Goal: Complete application form: Complete application form

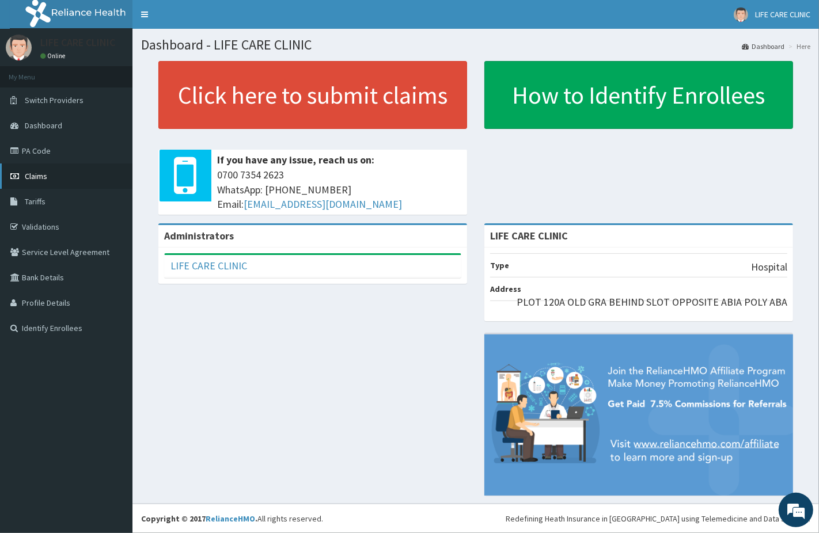
click at [37, 176] on span "Claims" at bounding box center [36, 176] width 22 height 10
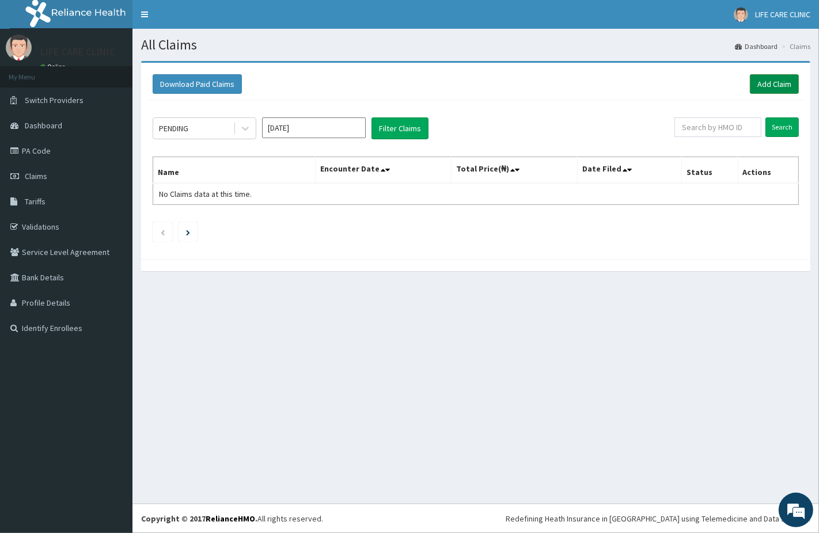
click at [769, 82] on link "Add Claim" at bounding box center [774, 84] width 49 height 20
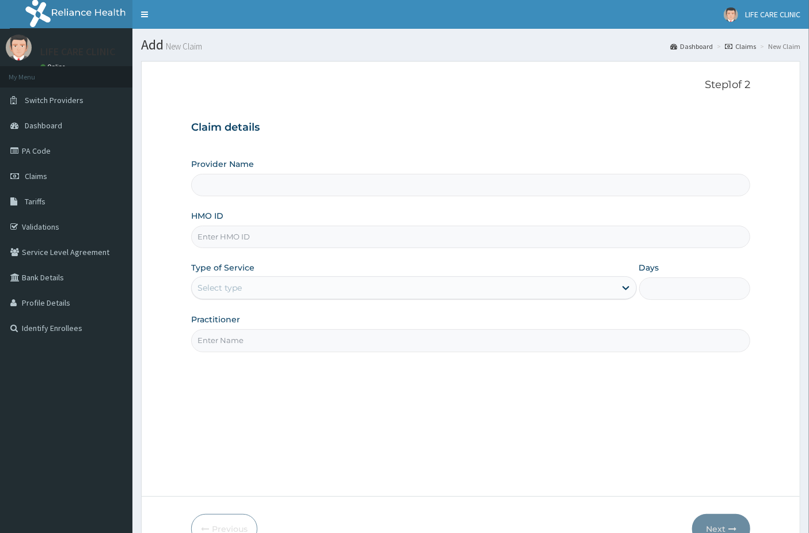
type input "LIFE CARE CLINIC"
click at [244, 236] on input "HMO ID" at bounding box center [471, 237] width 560 height 22
type input "ENP/10896/B"
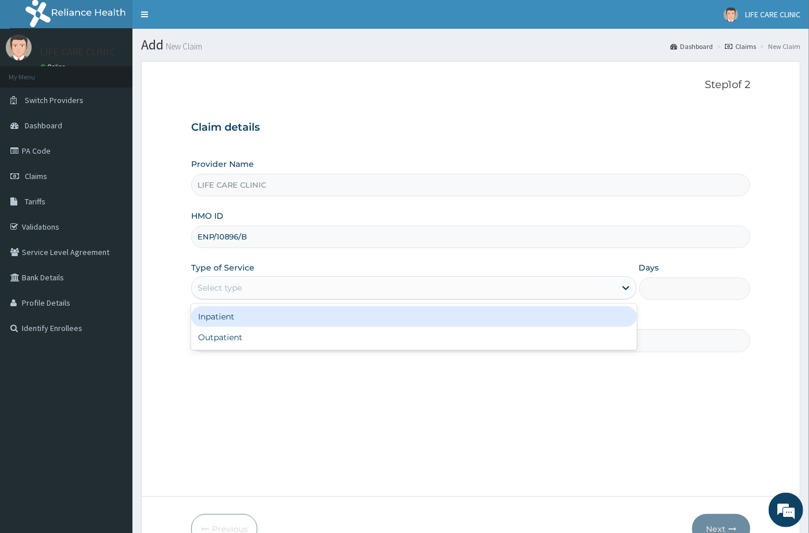
click at [240, 288] on div "Select type" at bounding box center [220, 288] width 44 height 12
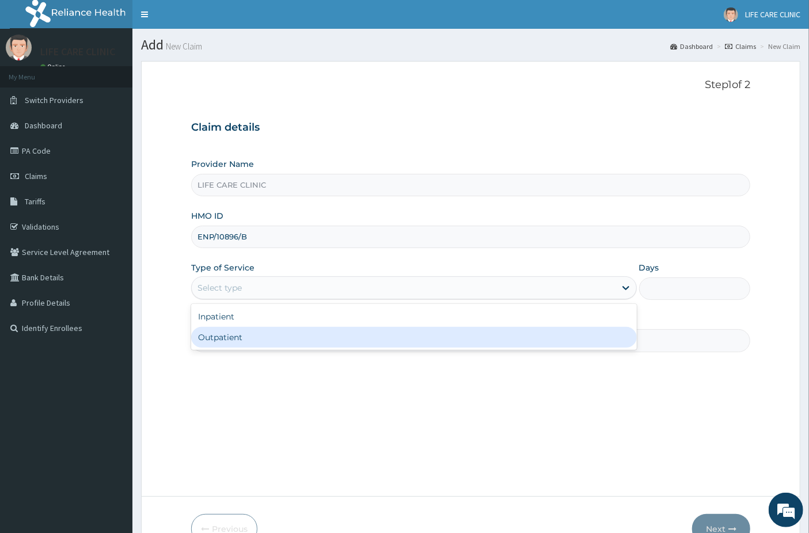
click at [231, 336] on div "Outpatient" at bounding box center [414, 337] width 446 height 21
type input "1"
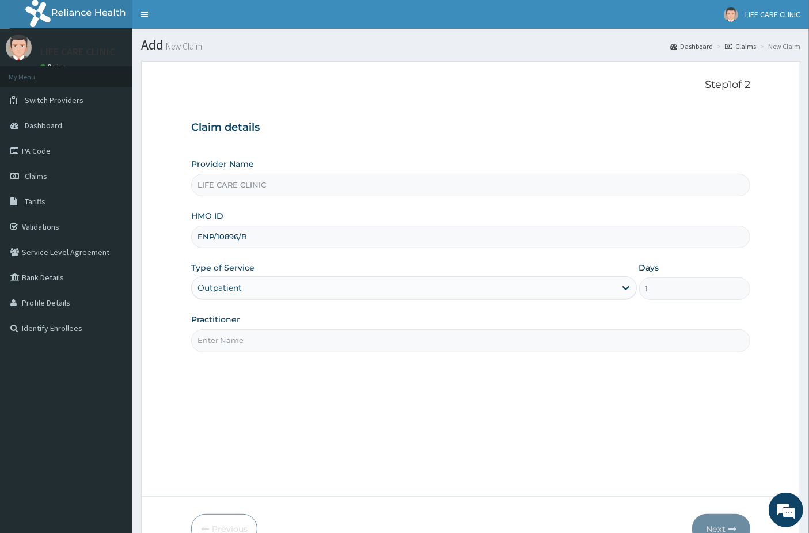
click at [234, 339] on input "Practitioner" at bounding box center [471, 340] width 560 height 22
type input "[PERSON_NAME]"
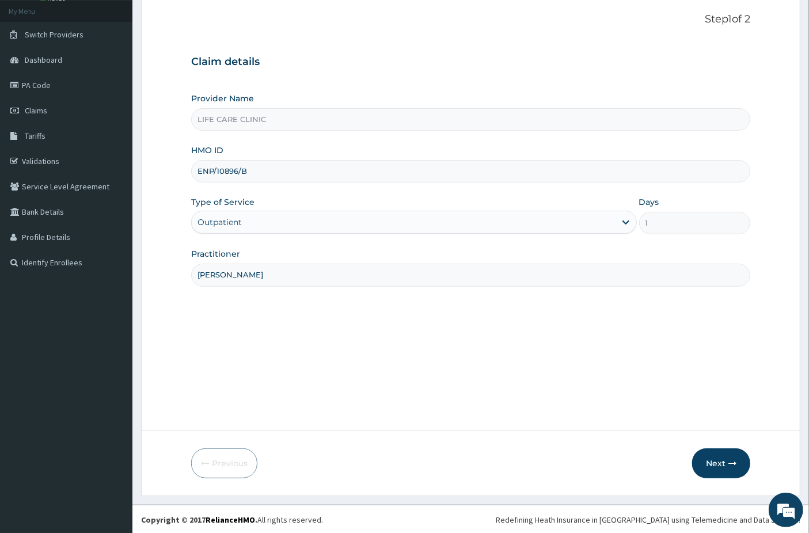
scroll to position [66, 0]
click at [723, 462] on button "Next" at bounding box center [721, 463] width 58 height 30
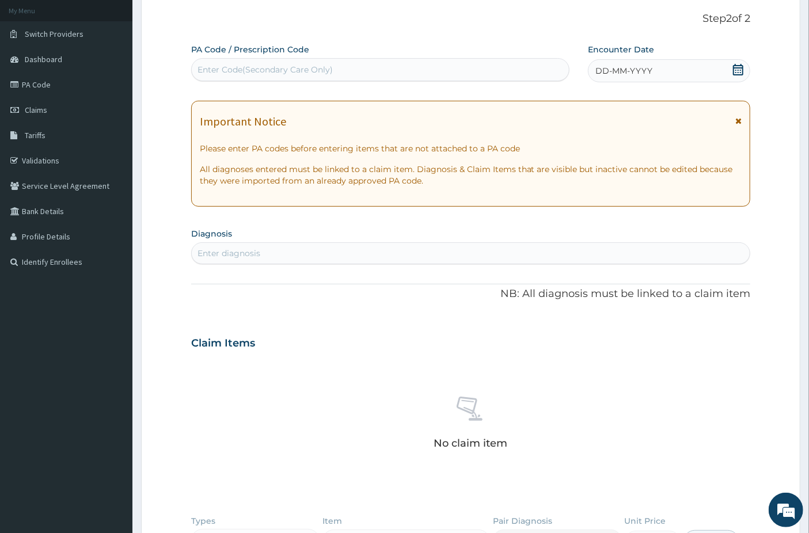
click at [295, 65] on div "Enter Code(Secondary Care Only)" at bounding box center [265, 70] width 135 height 12
click at [736, 69] on icon at bounding box center [738, 70] width 12 height 12
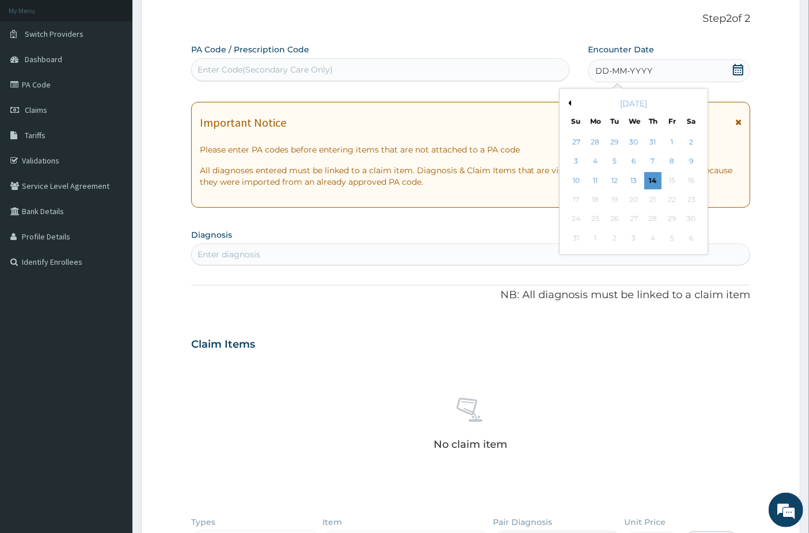
click at [571, 104] on button "Previous Month" at bounding box center [568, 103] width 6 height 6
click at [633, 140] on div "2" at bounding box center [633, 142] width 17 height 17
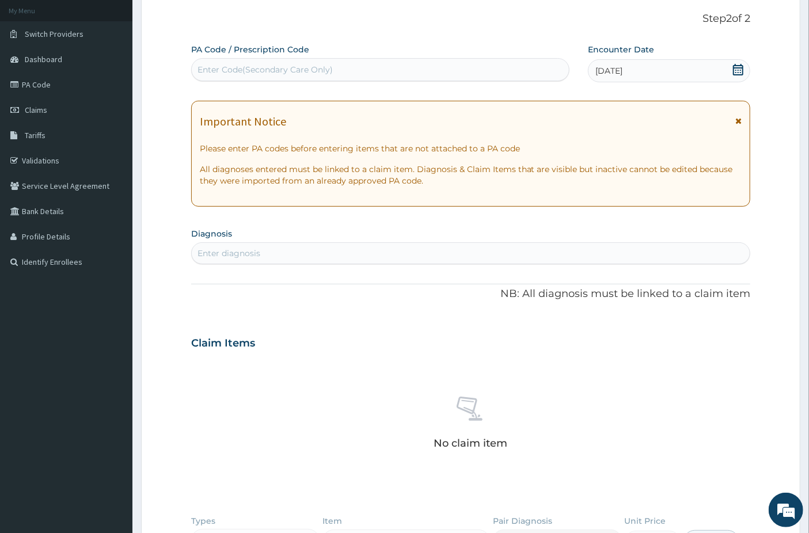
click at [222, 252] on div "Enter diagnosis" at bounding box center [229, 254] width 63 height 12
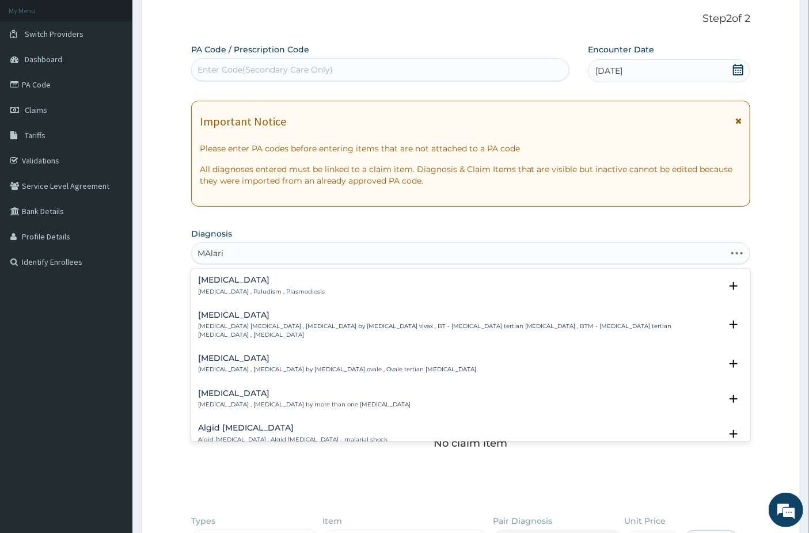
type input "[MEDICAL_DATA]"
click at [210, 279] on h4 "[MEDICAL_DATA]" at bounding box center [261, 280] width 127 height 9
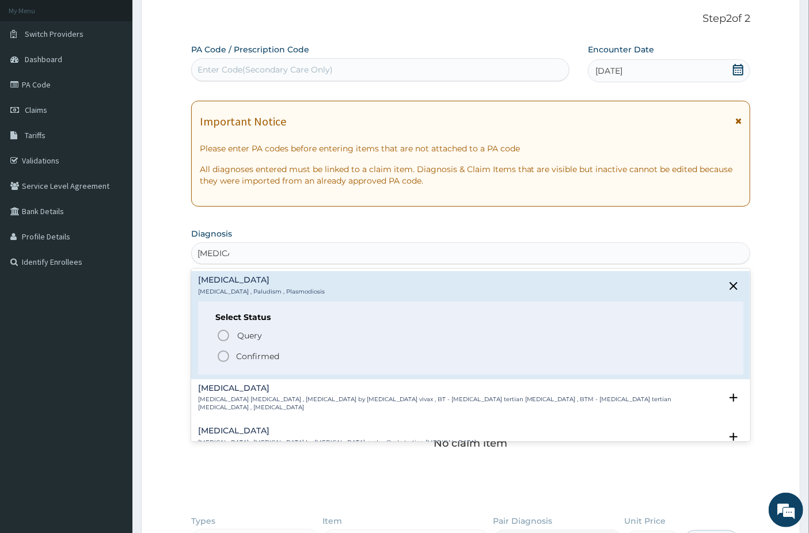
click at [223, 354] on icon "status option filled" at bounding box center [224, 357] width 14 height 14
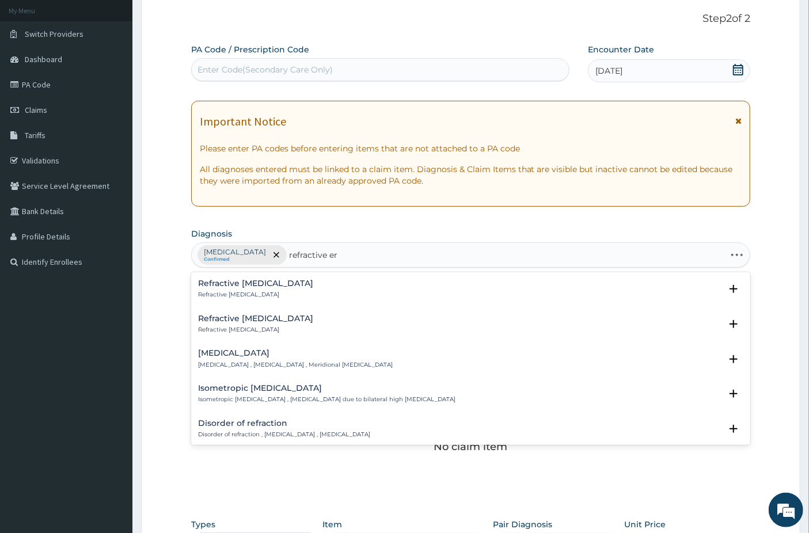
type input "refractive err"
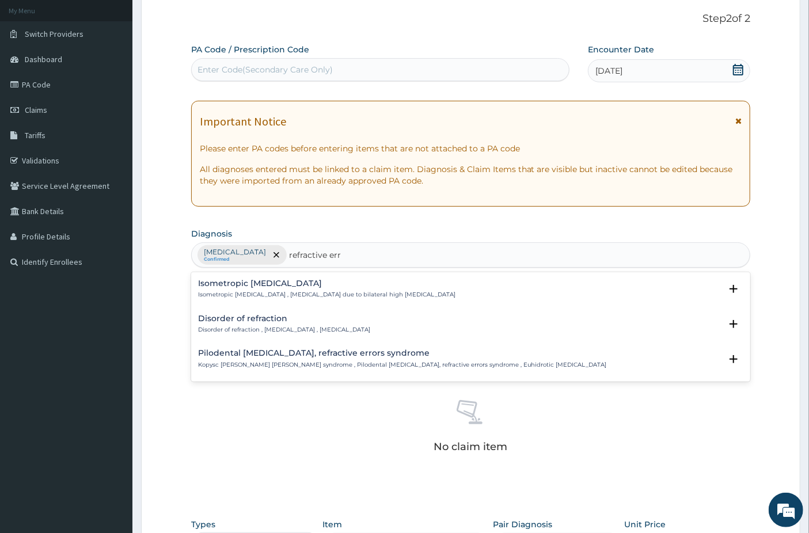
click at [246, 320] on h4 "Disorder of refraction" at bounding box center [284, 318] width 172 height 9
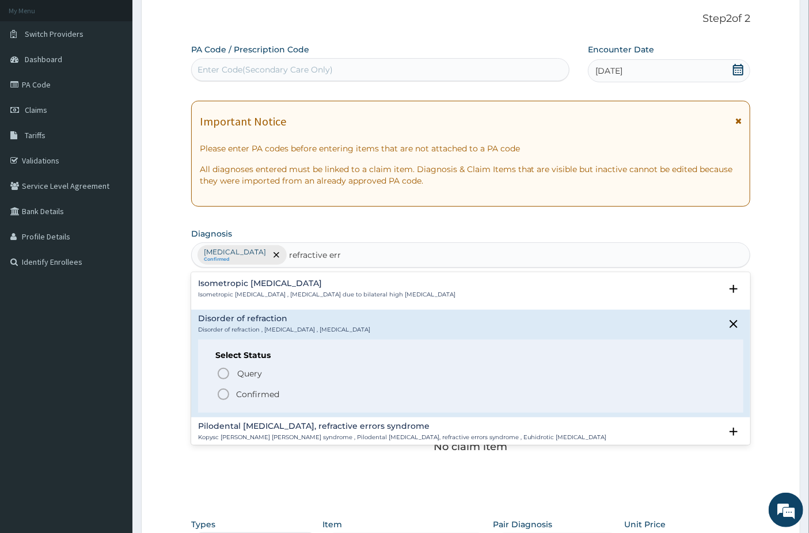
click at [225, 392] on icon "status option filled" at bounding box center [224, 395] width 14 height 14
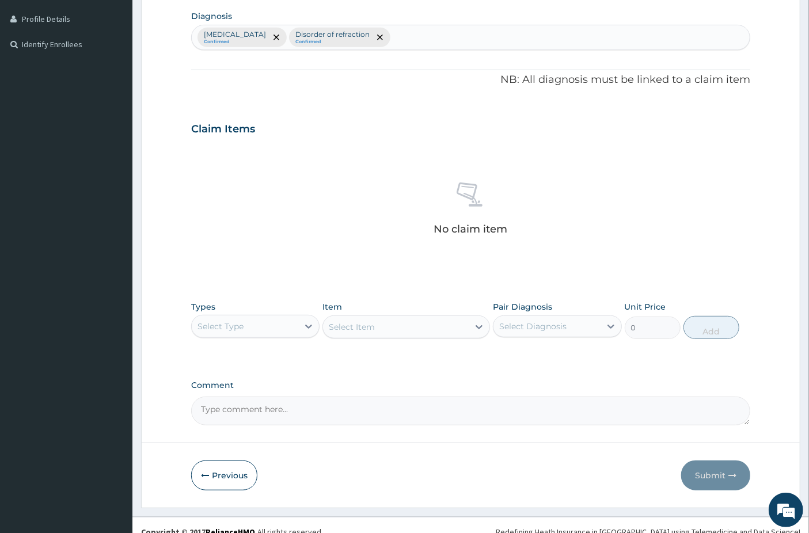
scroll to position [296, 0]
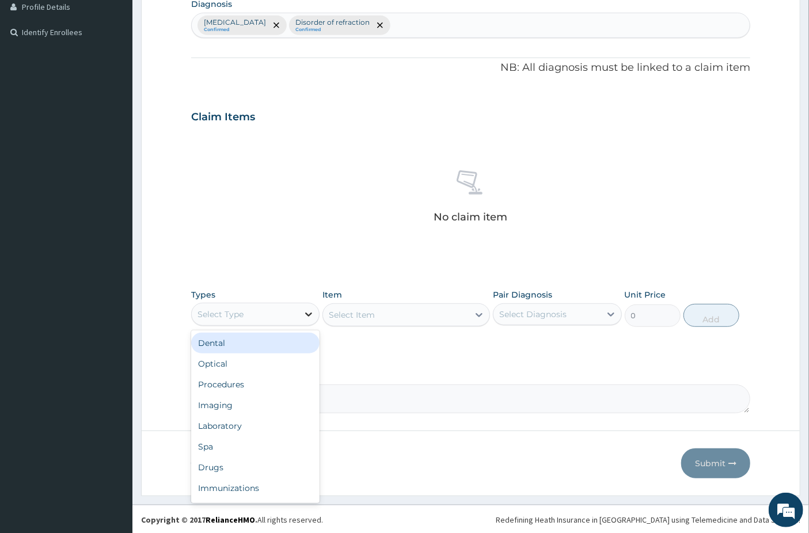
click at [313, 311] on icon at bounding box center [309, 315] width 12 height 12
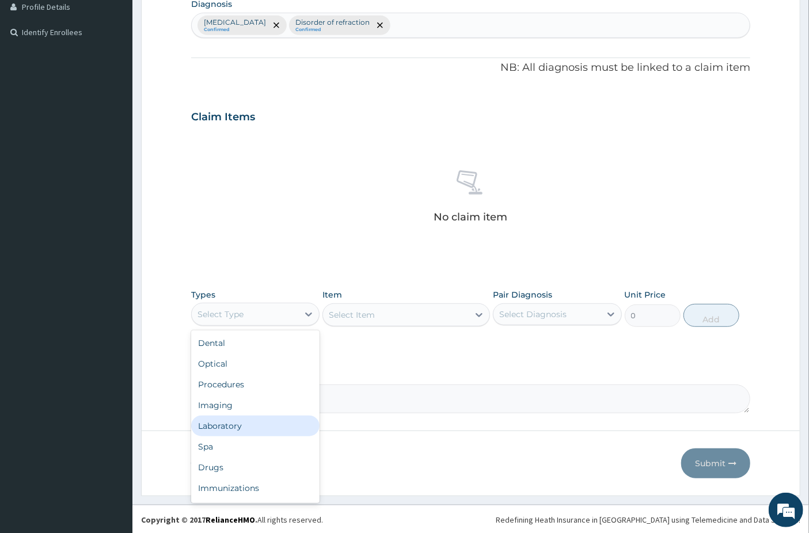
click at [226, 428] on div "Laboratory" at bounding box center [255, 426] width 128 height 21
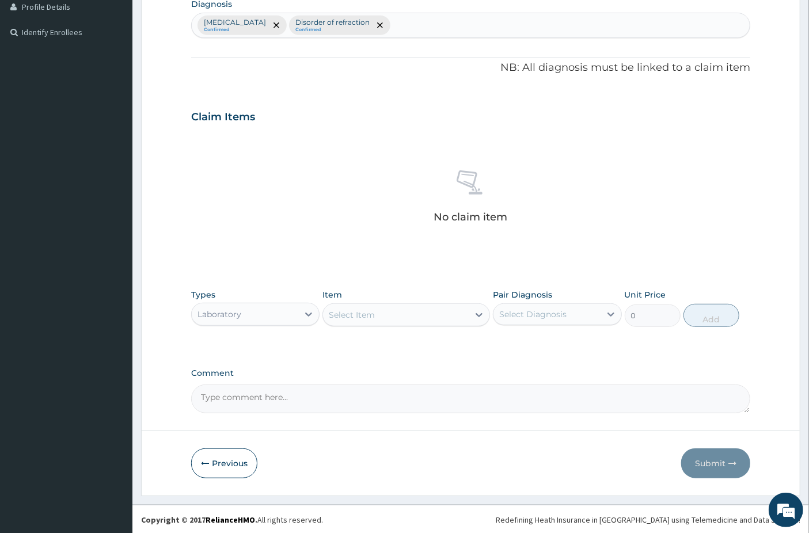
click at [363, 318] on div "Select Item" at bounding box center [352, 315] width 46 height 12
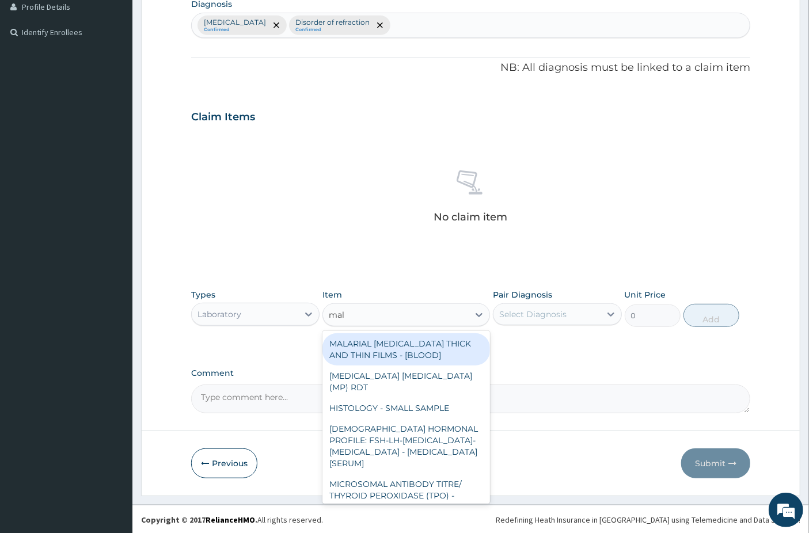
type input "mala"
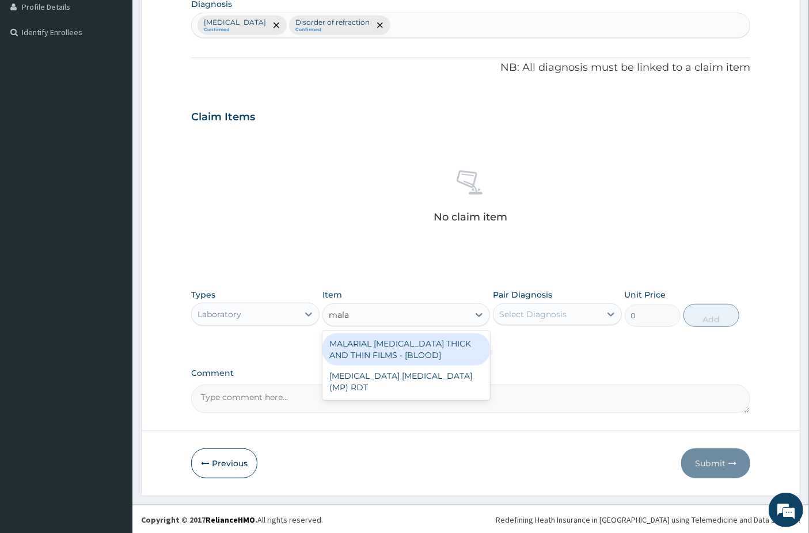
click at [378, 351] on div "MALARIAL [MEDICAL_DATA] THICK AND THIN FILMS - [BLOOD]" at bounding box center [406, 349] width 168 height 32
type input "2187.5"
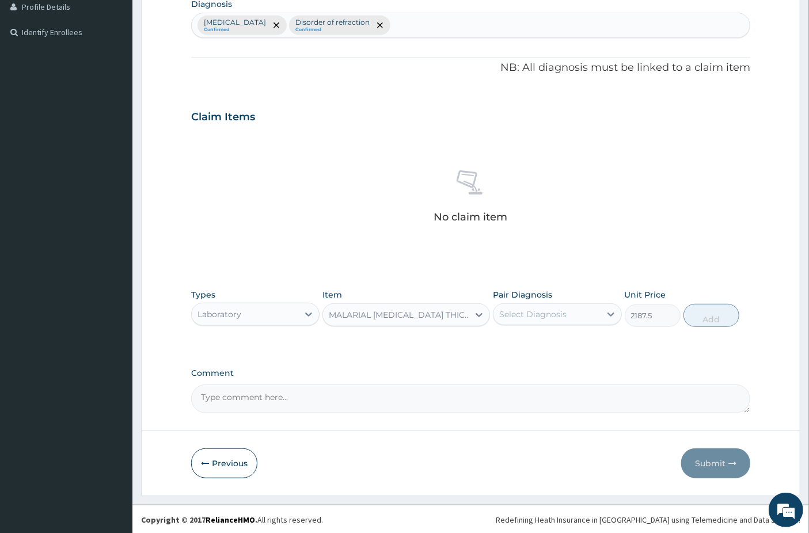
click at [544, 317] on div "Select Diagnosis" at bounding box center [532, 315] width 67 height 12
click at [506, 341] on input "checkbox" at bounding box center [503, 342] width 7 height 7
checkbox input "true"
click at [711, 318] on button "Add" at bounding box center [711, 315] width 56 height 23
type input "0"
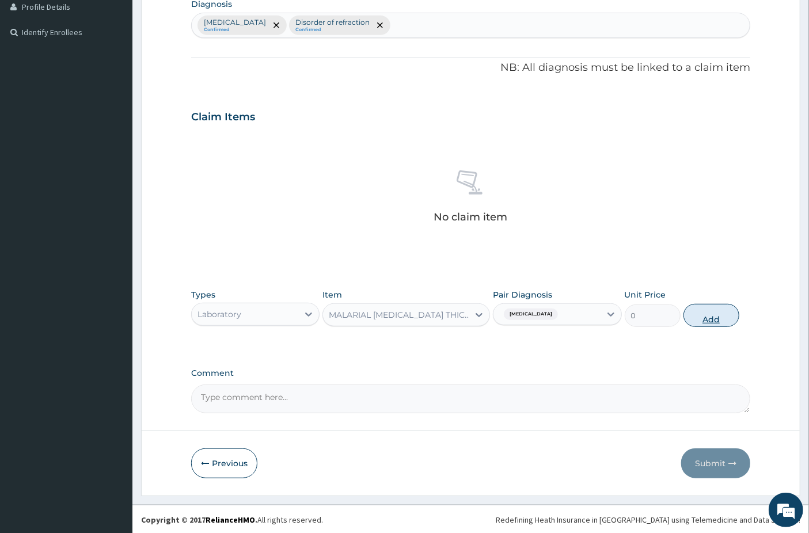
scroll to position [257, 0]
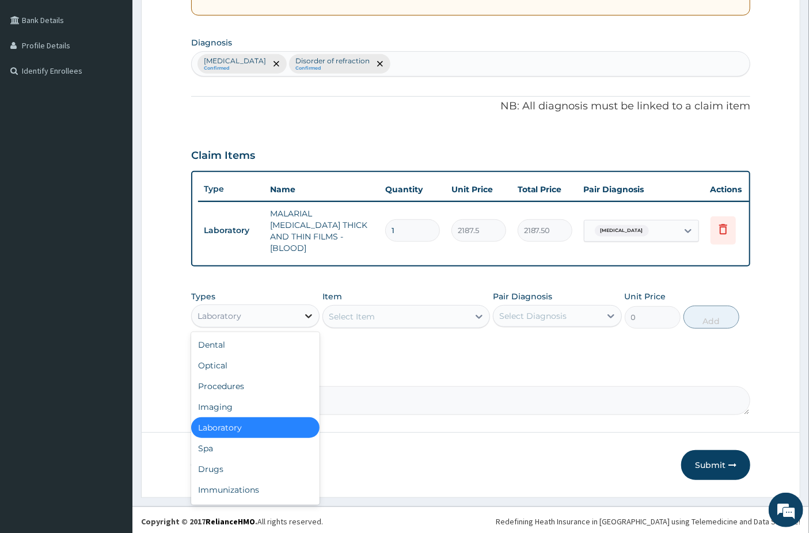
click at [304, 316] on icon at bounding box center [309, 316] width 12 height 12
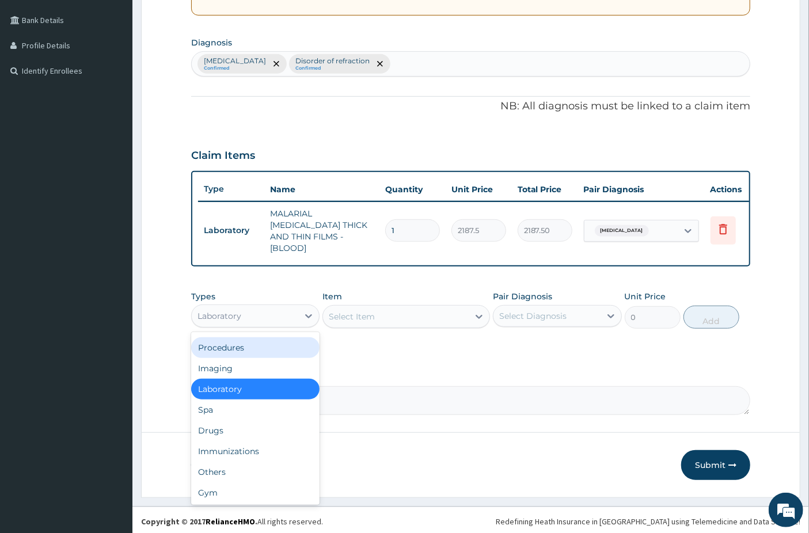
click at [265, 347] on div "Procedures" at bounding box center [255, 347] width 128 height 21
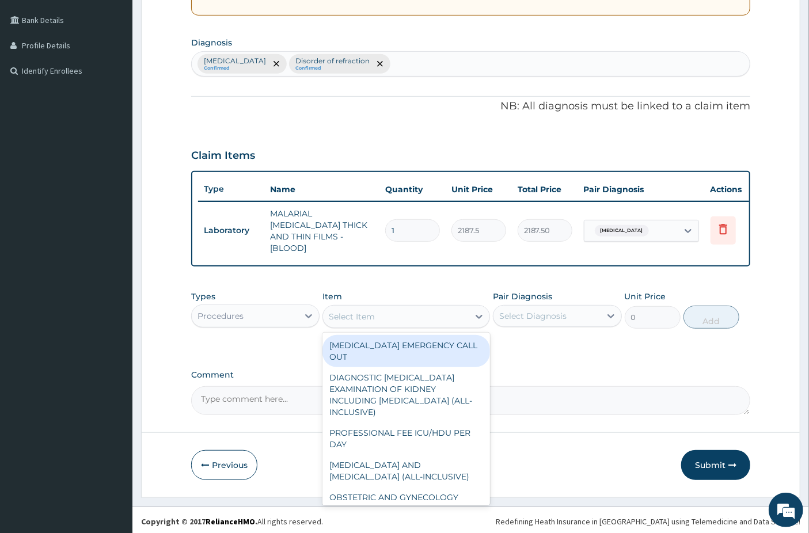
click at [397, 316] on div "Select Item" at bounding box center [396, 316] width 146 height 18
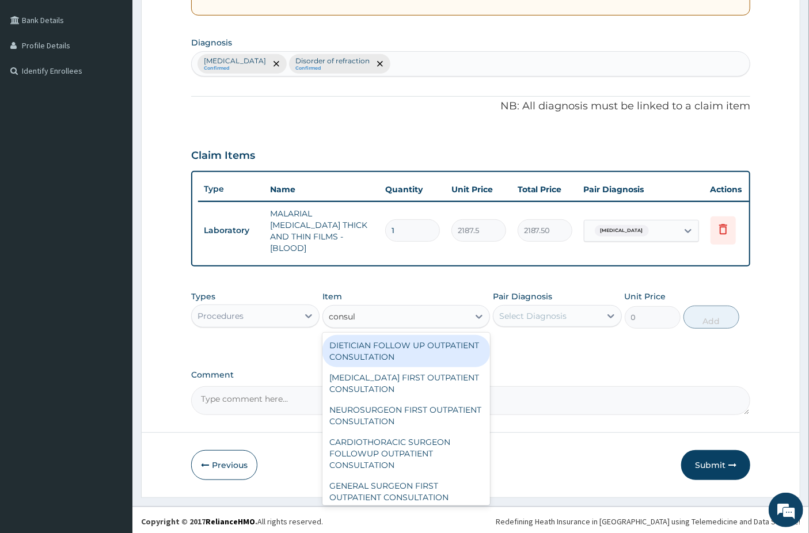
type input "consult"
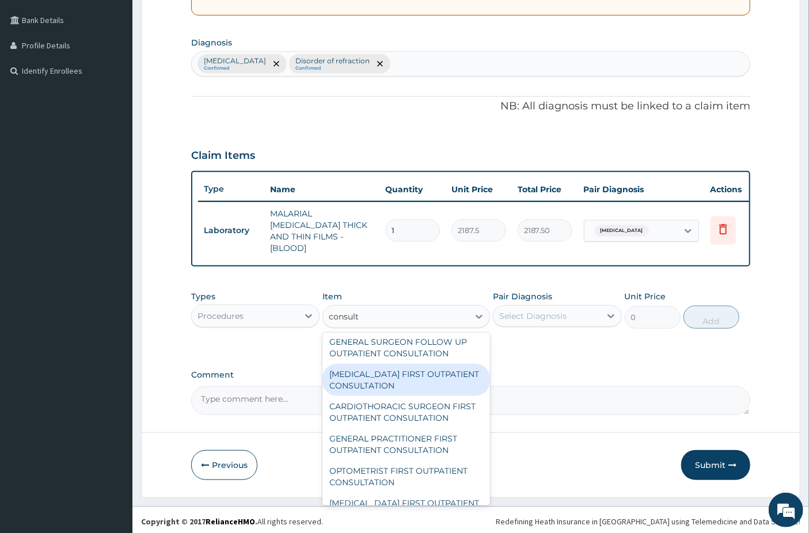
scroll to position [1023, 0]
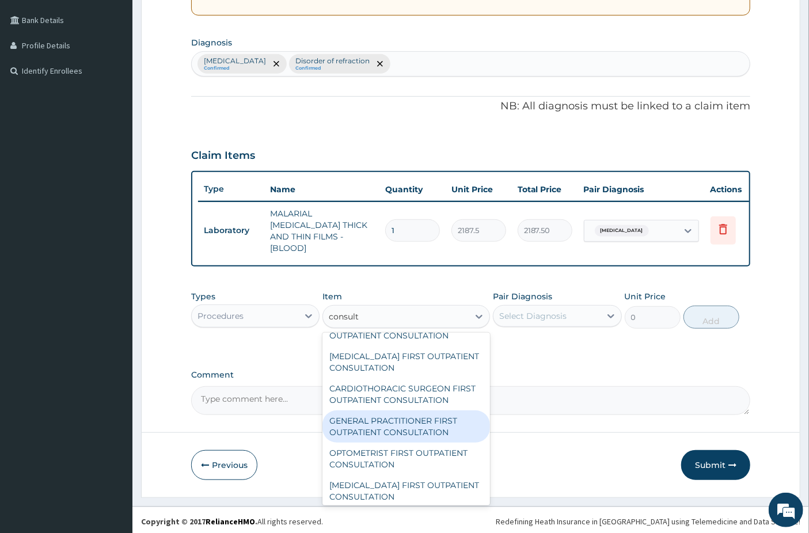
click at [387, 424] on div "GENERAL PRACTITIONER FIRST OUTPATIENT CONSULTATION" at bounding box center [406, 427] width 168 height 32
type input "3750"
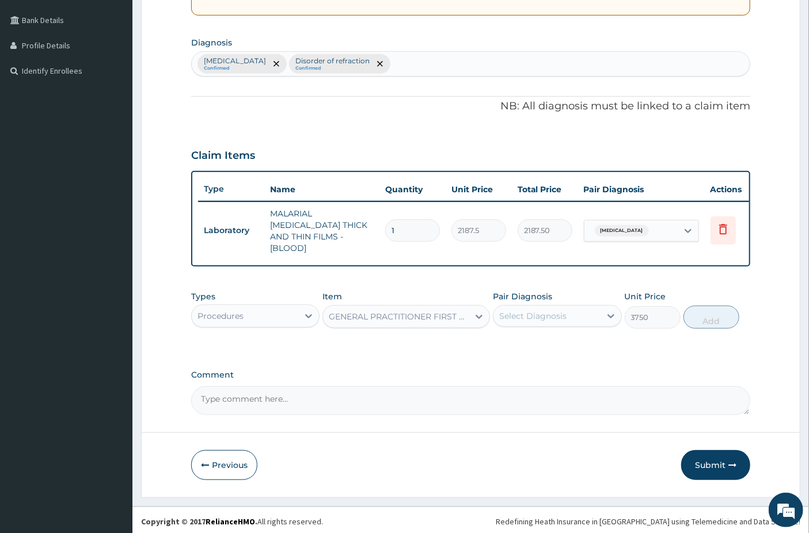
click at [563, 314] on div "Select Diagnosis" at bounding box center [532, 316] width 67 height 12
click at [518, 347] on div "[MEDICAL_DATA]" at bounding box center [557, 346] width 128 height 24
checkbox input "true"
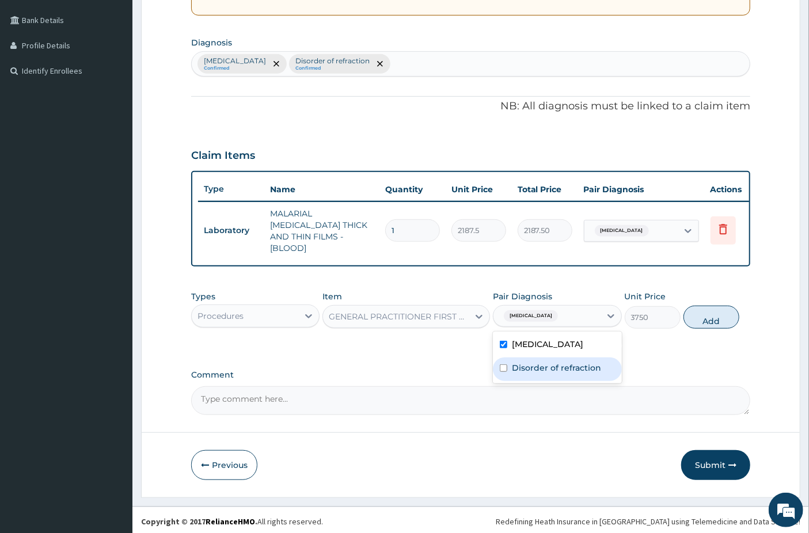
click at [500, 369] on input "checkbox" at bounding box center [503, 367] width 7 height 7
checkbox input "true"
click at [712, 318] on button "Add" at bounding box center [711, 317] width 56 height 23
type input "0"
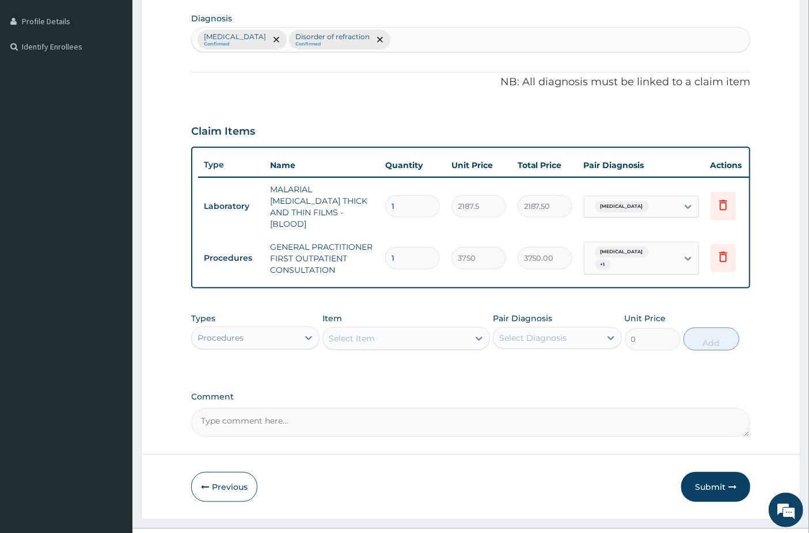
scroll to position [303, 0]
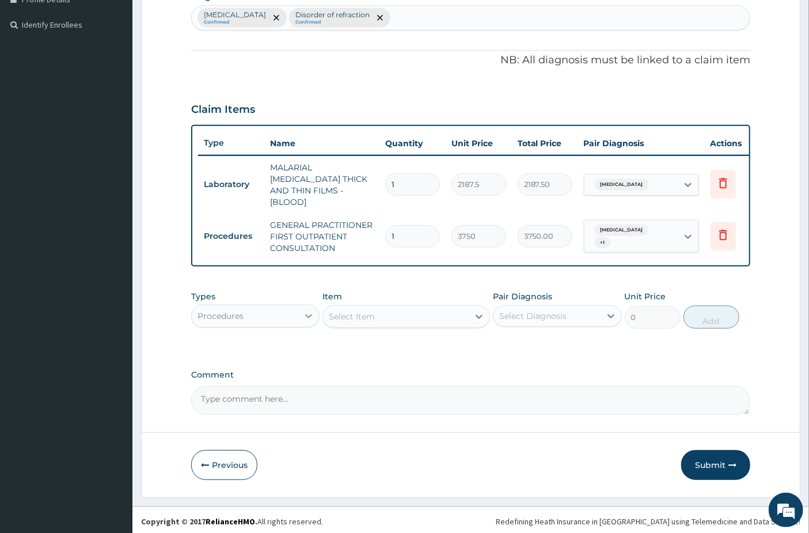
click at [299, 311] on div at bounding box center [308, 316] width 21 height 21
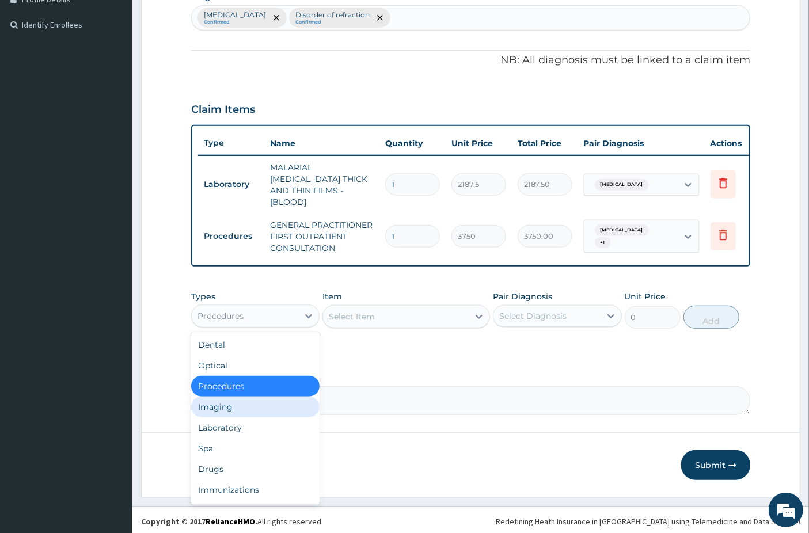
scroll to position [39, 0]
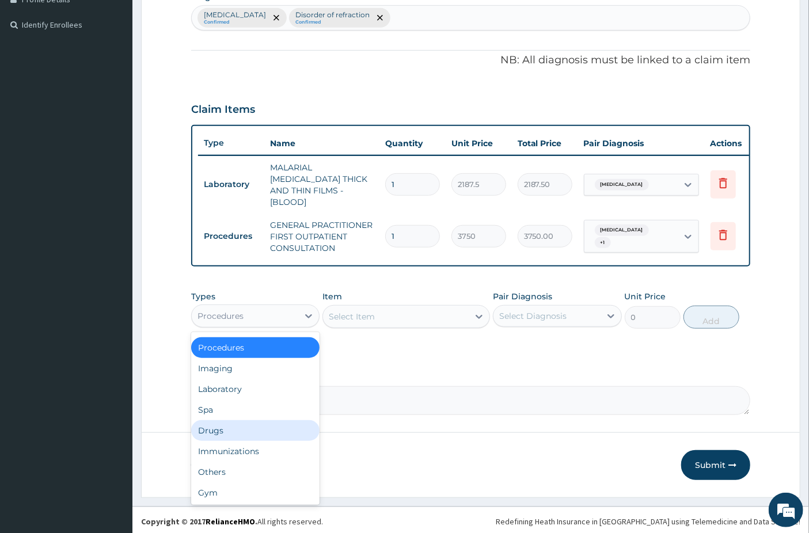
click at [236, 424] on div "Drugs" at bounding box center [255, 430] width 128 height 21
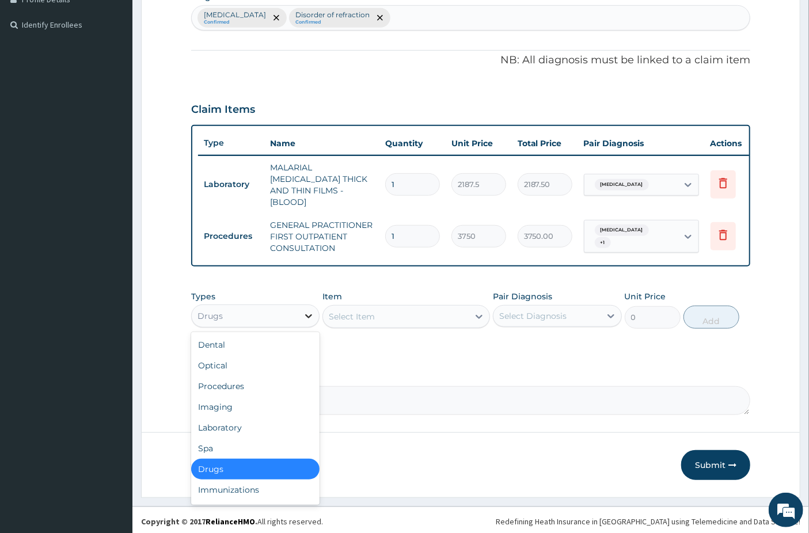
click at [307, 316] on icon at bounding box center [309, 316] width 12 height 12
click at [403, 316] on div "Select Item" at bounding box center [396, 316] width 146 height 18
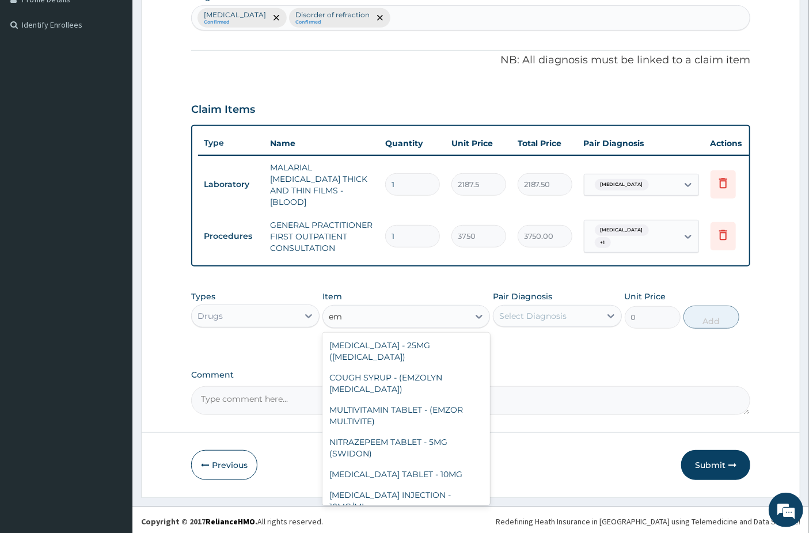
type input "e"
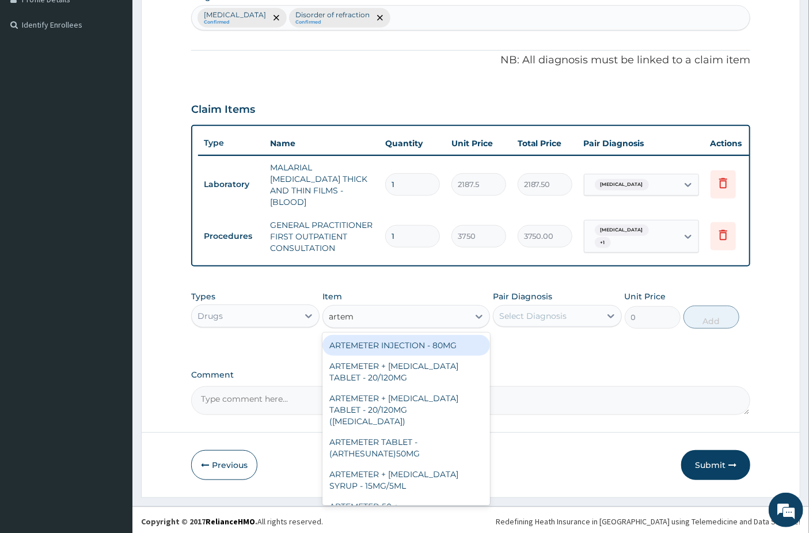
type input "arteme"
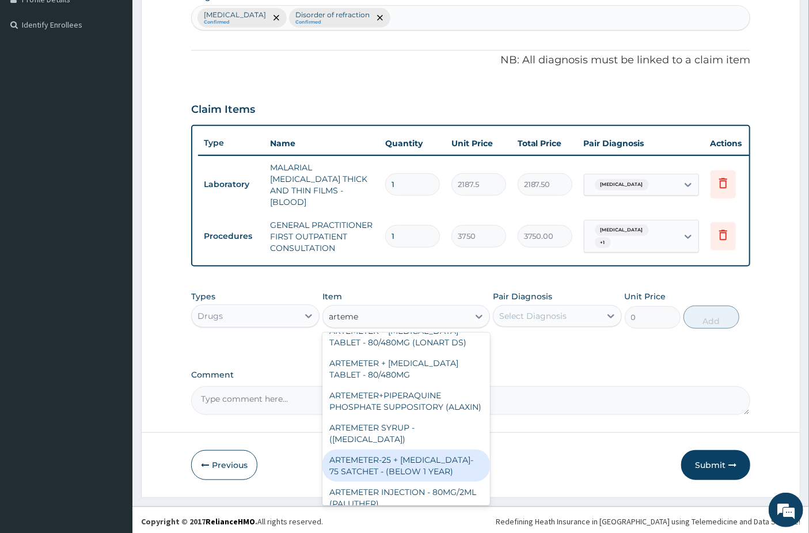
scroll to position [467, 0]
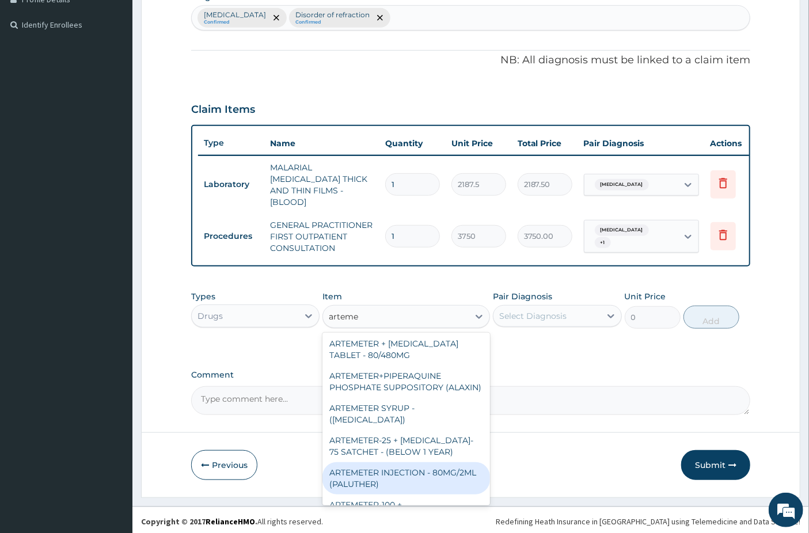
click at [446, 462] on div "ARTEMETER INJECTION - 80MG/2ML (PALUTHER)" at bounding box center [406, 478] width 168 height 32
type input "700"
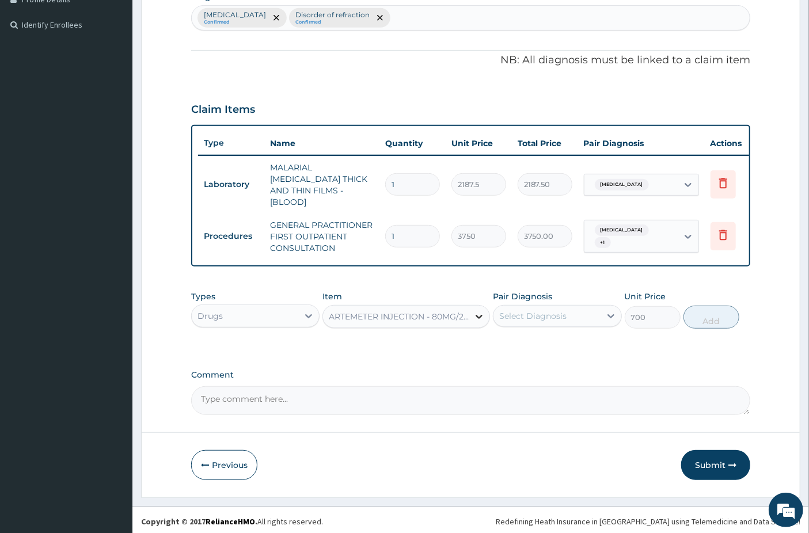
click at [477, 312] on icon at bounding box center [479, 317] width 12 height 12
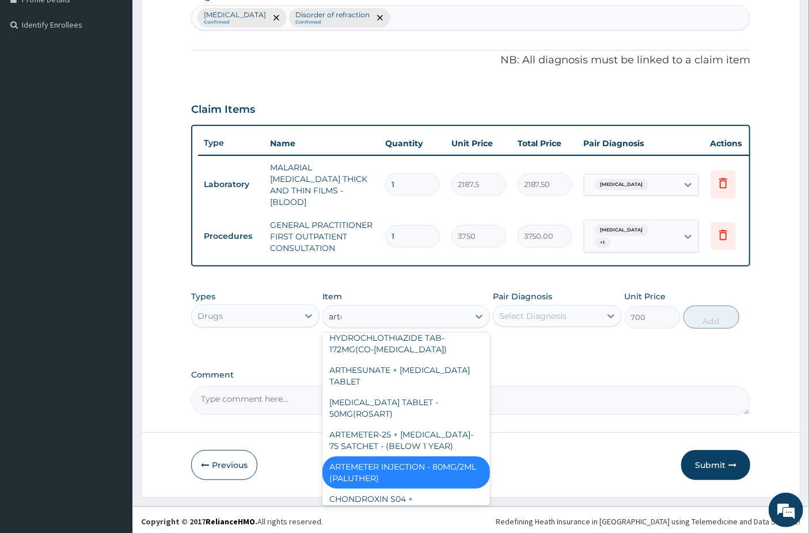
scroll to position [531, 0]
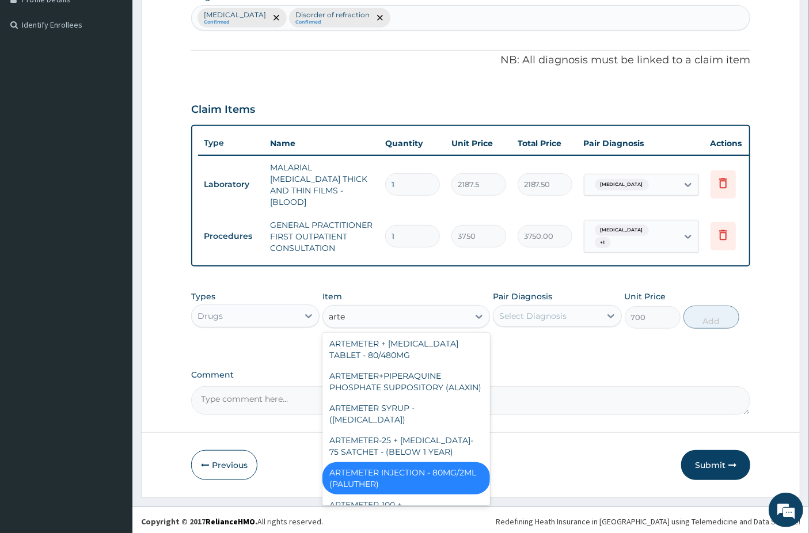
type input "artem"
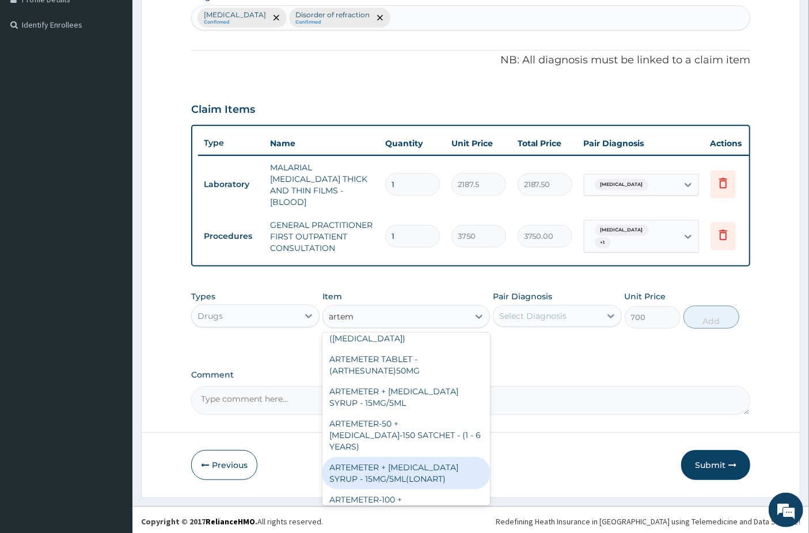
scroll to position [0, 0]
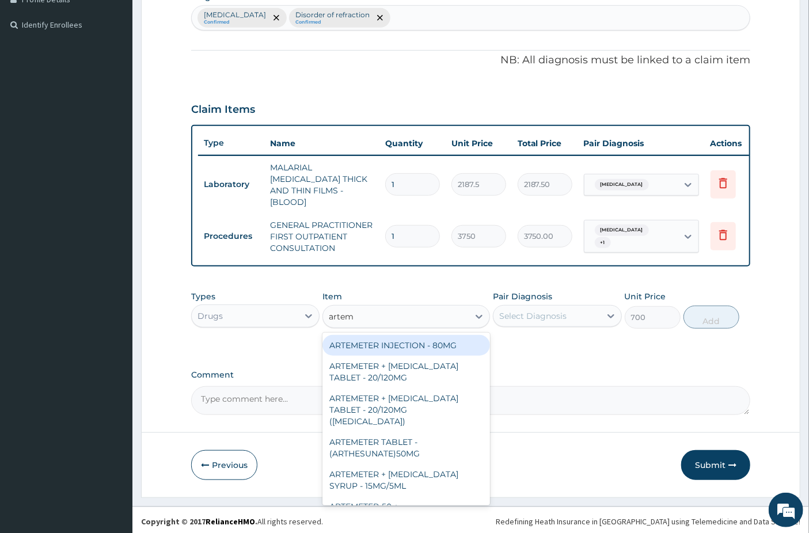
click at [387, 344] on div "ARTEMETER INJECTION - 80MG" at bounding box center [406, 345] width 168 height 21
type input "475.99999999999994"
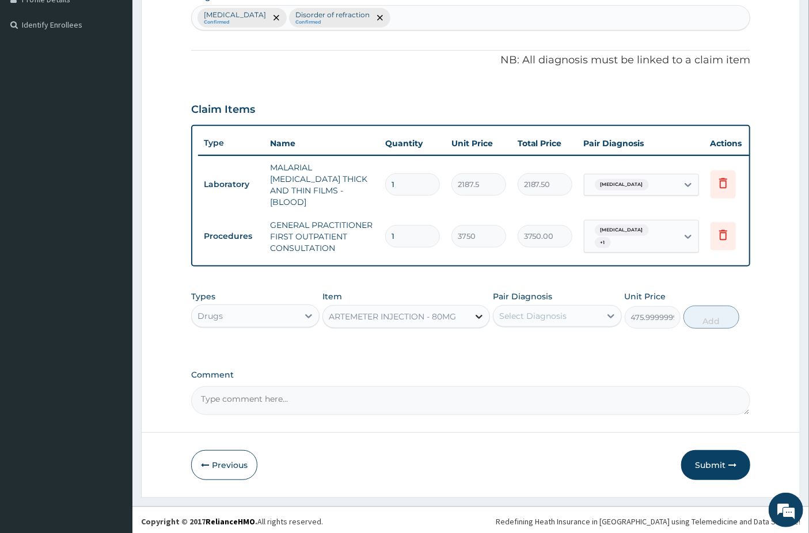
click at [477, 315] on icon at bounding box center [479, 317] width 7 height 4
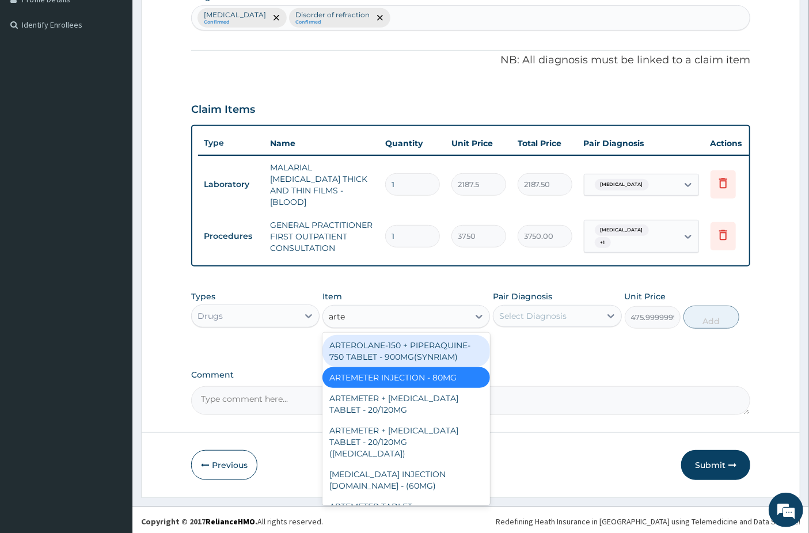
type input "artem"
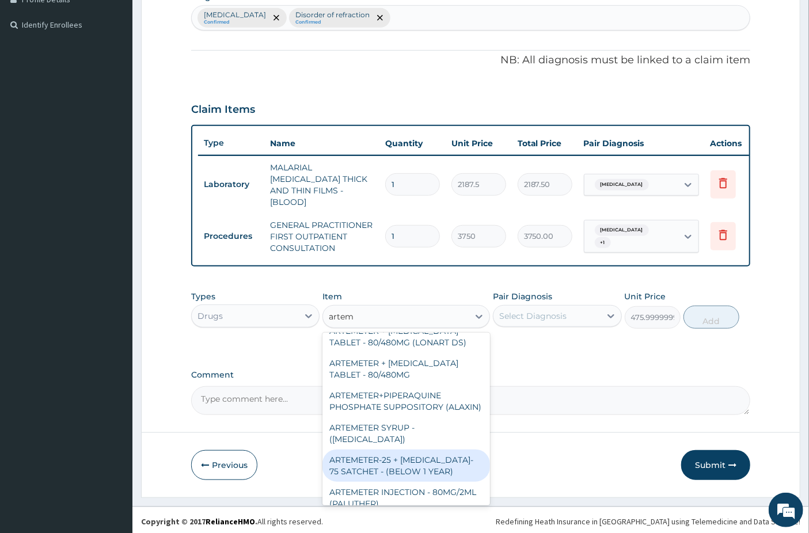
scroll to position [467, 0]
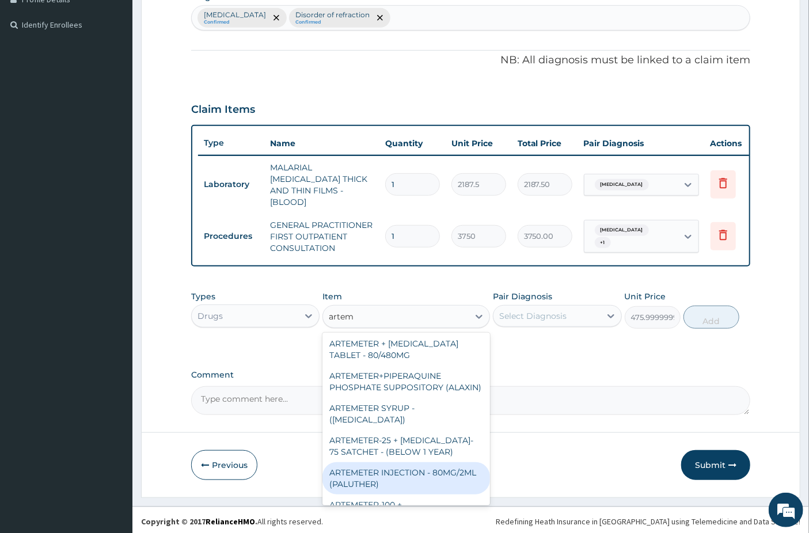
click at [409, 462] on div "ARTEMETER INJECTION - 80MG/2ML (PALUTHER)" at bounding box center [406, 478] width 168 height 32
type input "700"
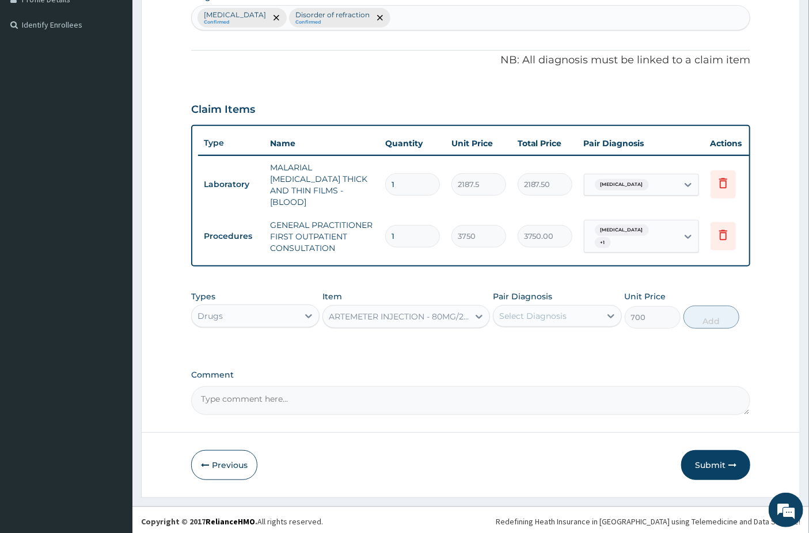
click at [598, 310] on div "Select Diagnosis" at bounding box center [546, 316] width 107 height 18
click at [502, 343] on input "checkbox" at bounding box center [503, 344] width 7 height 7
checkbox input "true"
click at [715, 313] on button "Add" at bounding box center [711, 317] width 56 height 23
type input "0"
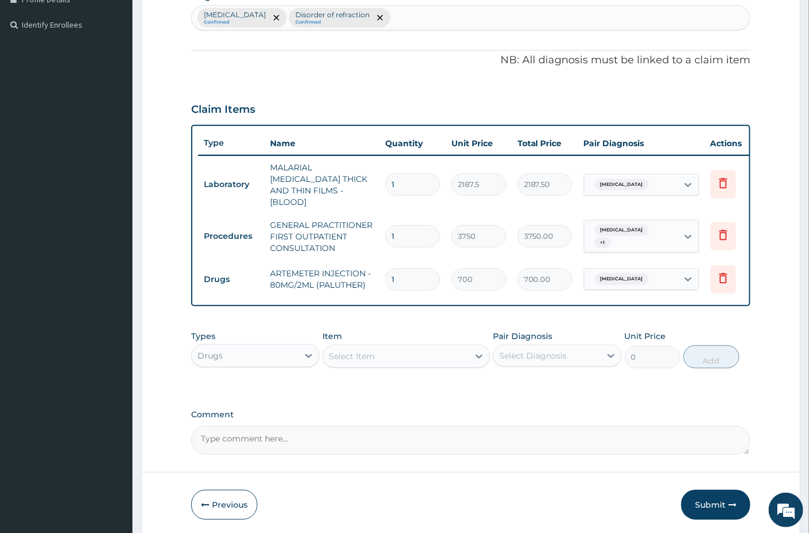
type input "0.00"
type input "6"
type input "4200.00"
type input "6"
click at [367, 353] on div "Select Item" at bounding box center [352, 357] width 46 height 12
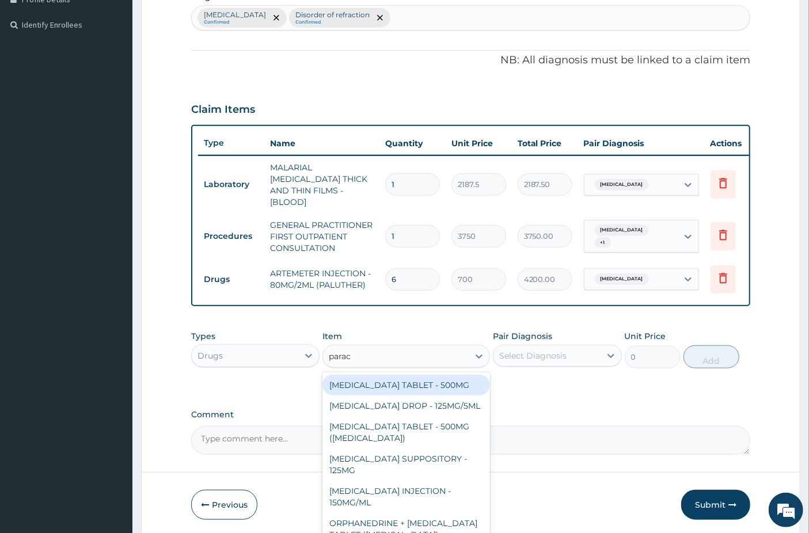
type input "parace"
click at [378, 383] on div "[MEDICAL_DATA] TABLET - 500MG" at bounding box center [406, 385] width 168 height 21
type input "33.599999999999994"
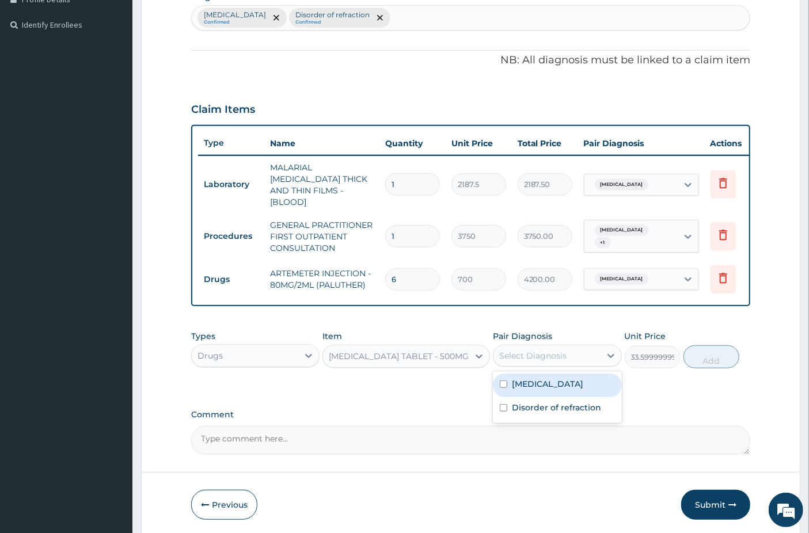
click at [579, 356] on div "Select Diagnosis" at bounding box center [546, 356] width 107 height 18
click at [502, 381] on input "checkbox" at bounding box center [503, 384] width 7 height 7
checkbox input "true"
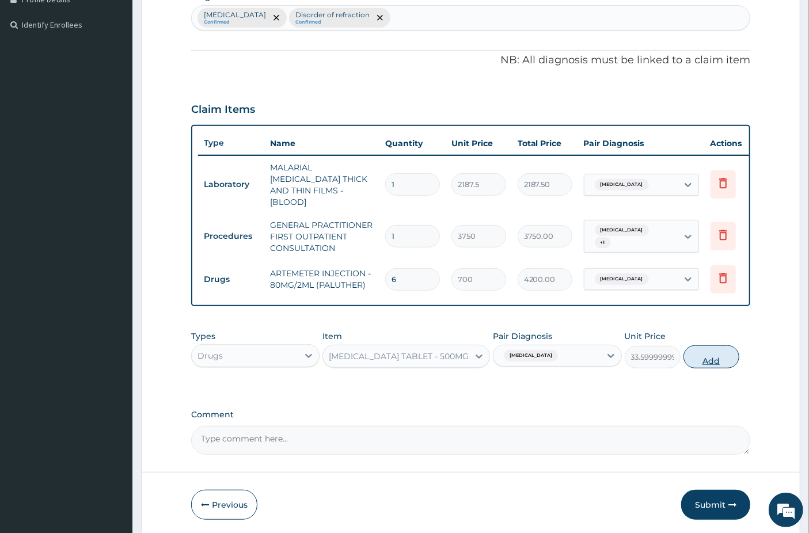
click at [708, 359] on button "Add" at bounding box center [711, 356] width 56 height 23
type input "0"
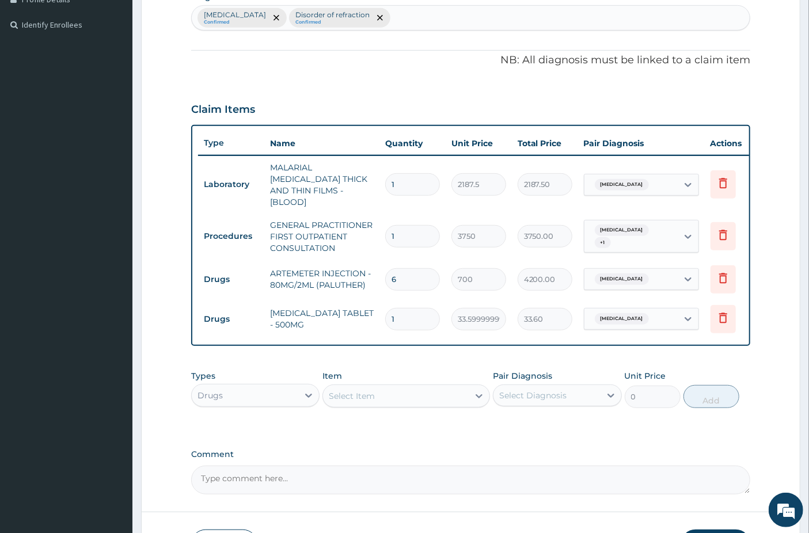
type input "0.00"
type input "3"
type input "100.80"
type input "30"
type input "1008.00"
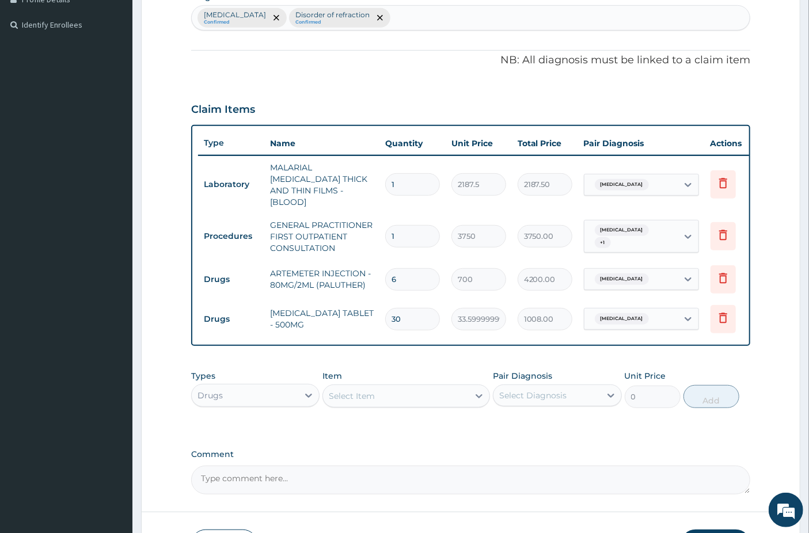
type input "30"
click at [354, 396] on div "Select Item" at bounding box center [352, 396] width 46 height 12
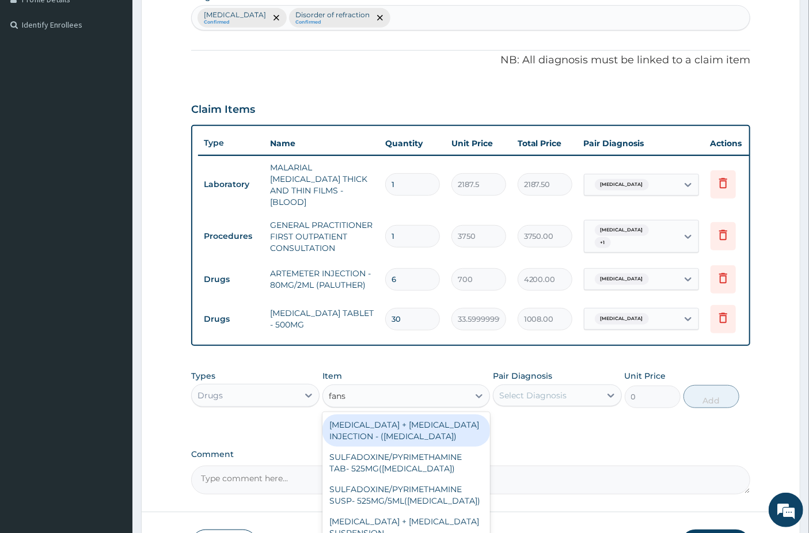
type input "fansi"
click at [397, 435] on div "[MEDICAL_DATA] + [MEDICAL_DATA] INJECTION - ([MEDICAL_DATA])" at bounding box center [406, 431] width 168 height 32
type input "700"
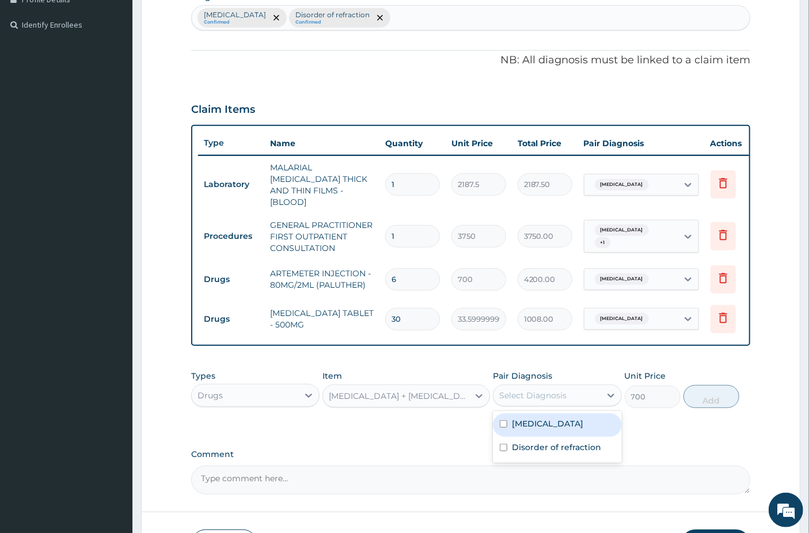
click at [537, 395] on div "Select Diagnosis" at bounding box center [532, 396] width 67 height 12
click at [502, 422] on input "checkbox" at bounding box center [503, 423] width 7 height 7
checkbox input "true"
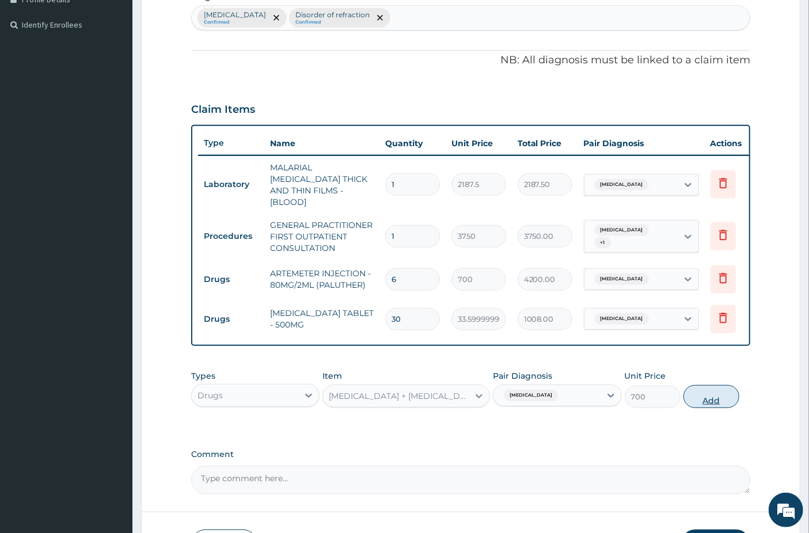
click at [715, 396] on button "Add" at bounding box center [711, 396] width 56 height 23
type input "0"
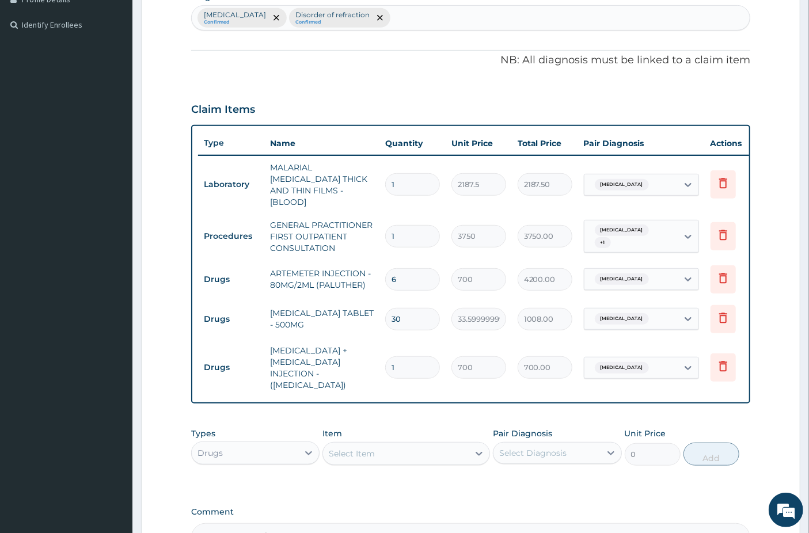
click at [370, 448] on div "Select Item" at bounding box center [352, 454] width 46 height 12
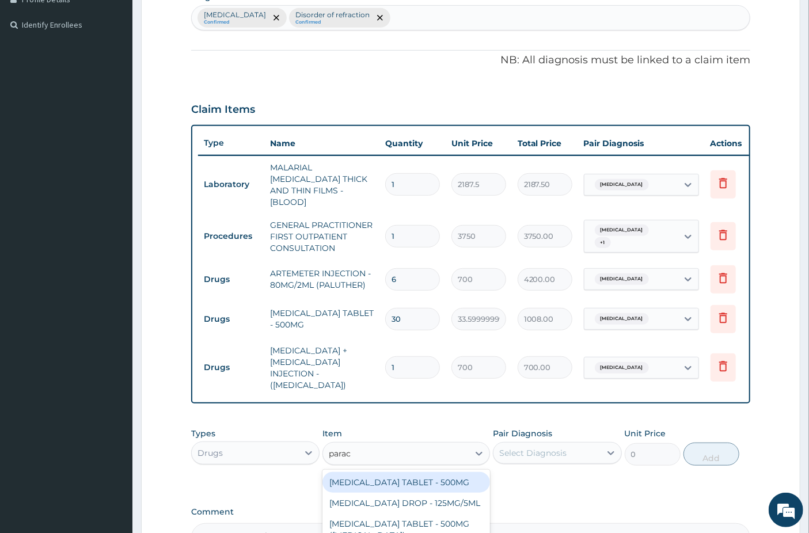
type input "parace"
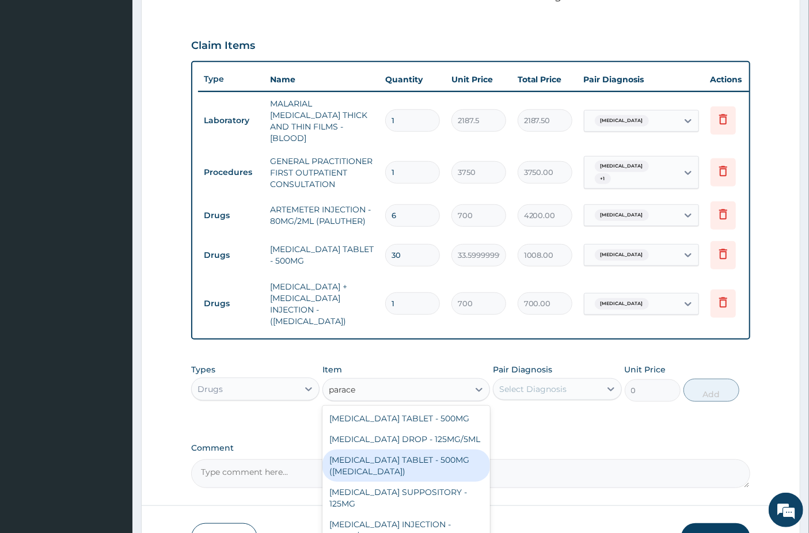
scroll to position [64, 0]
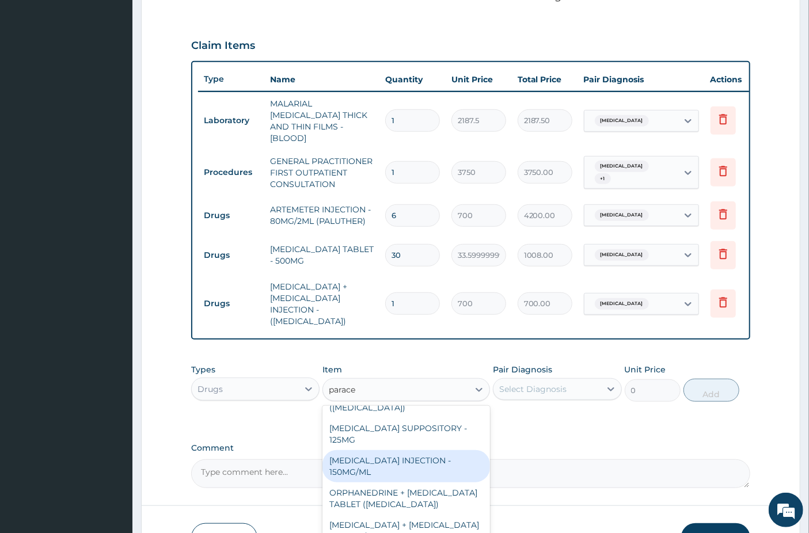
click at [389, 462] on div "[MEDICAL_DATA] INJECTION - 150MG/ML" at bounding box center [406, 466] width 168 height 32
type input "560"
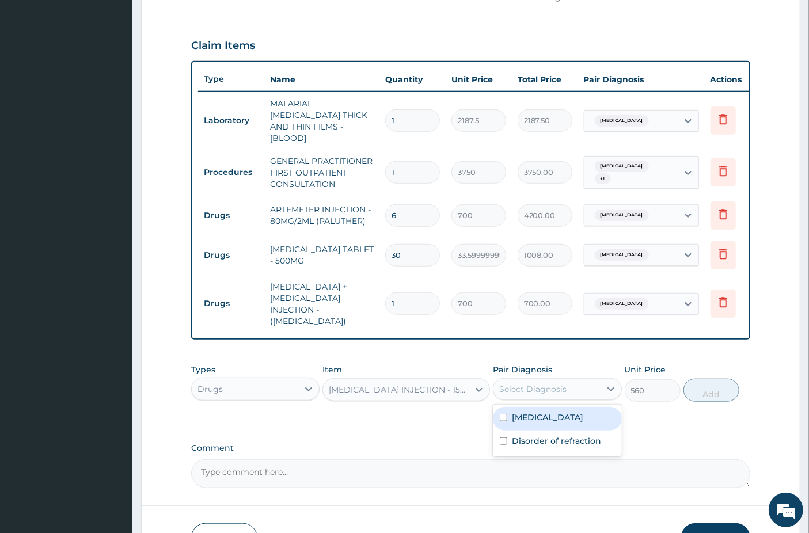
click at [527, 383] on div "Select Diagnosis" at bounding box center [532, 389] width 67 height 12
click at [500, 414] on input "checkbox" at bounding box center [503, 417] width 7 height 7
checkbox input "true"
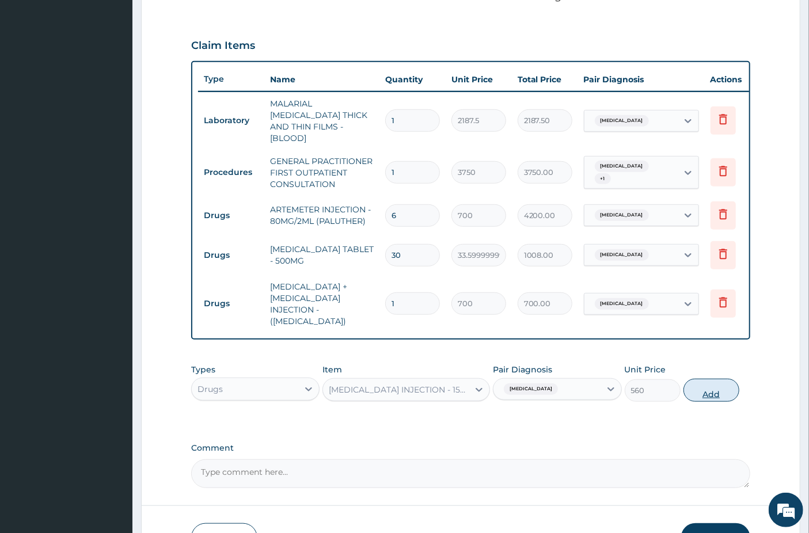
click at [709, 380] on button "Add" at bounding box center [711, 390] width 56 height 23
type input "0"
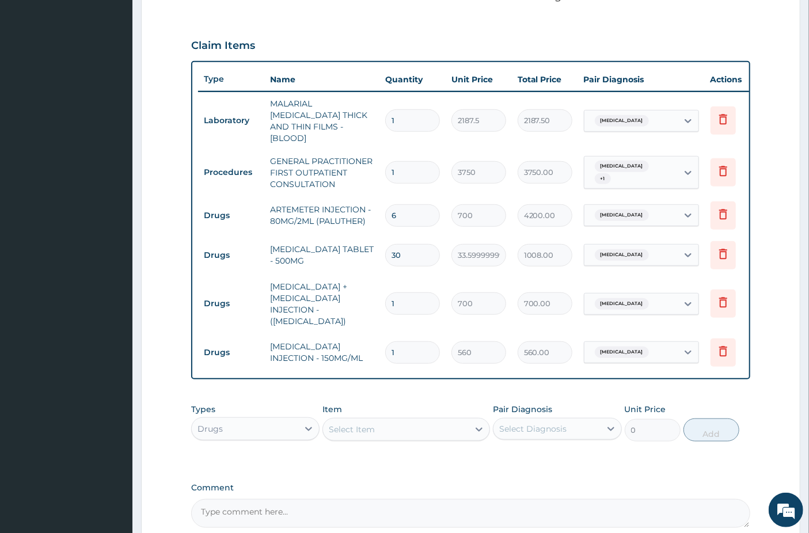
type input "0.00"
type input "8"
type input "4480.00"
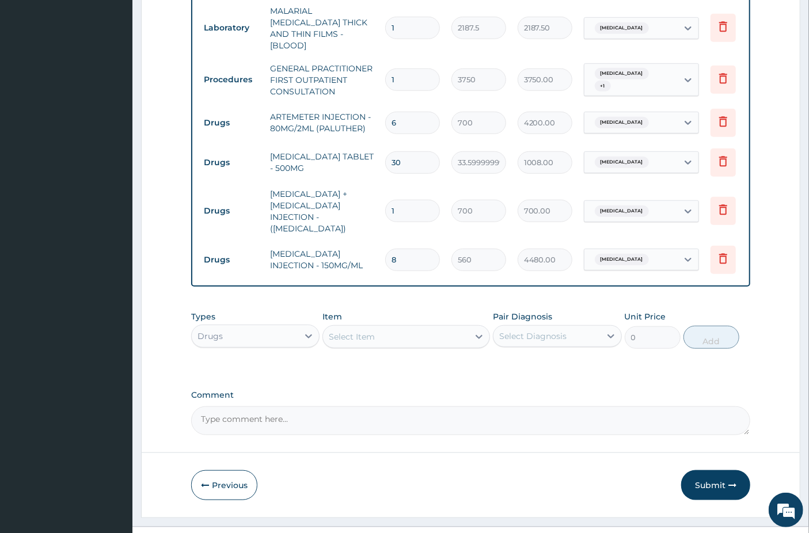
scroll to position [470, 0]
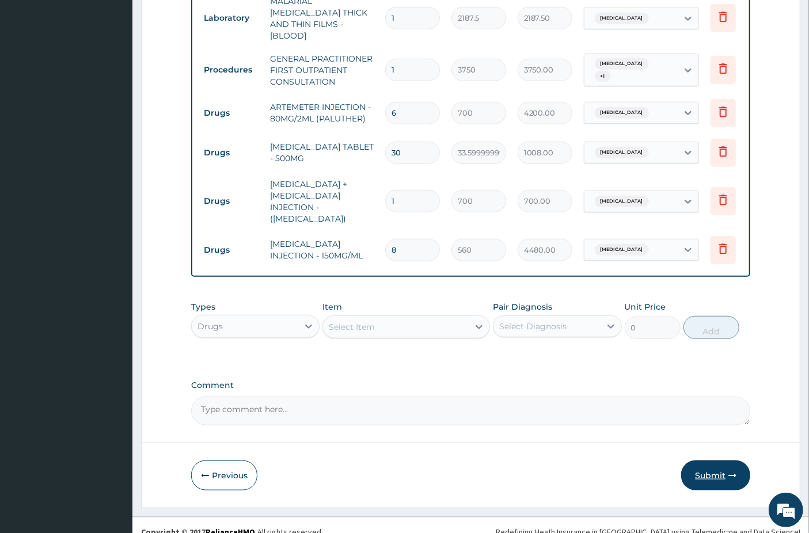
type input "8"
click at [717, 461] on button "Submit" at bounding box center [715, 476] width 69 height 30
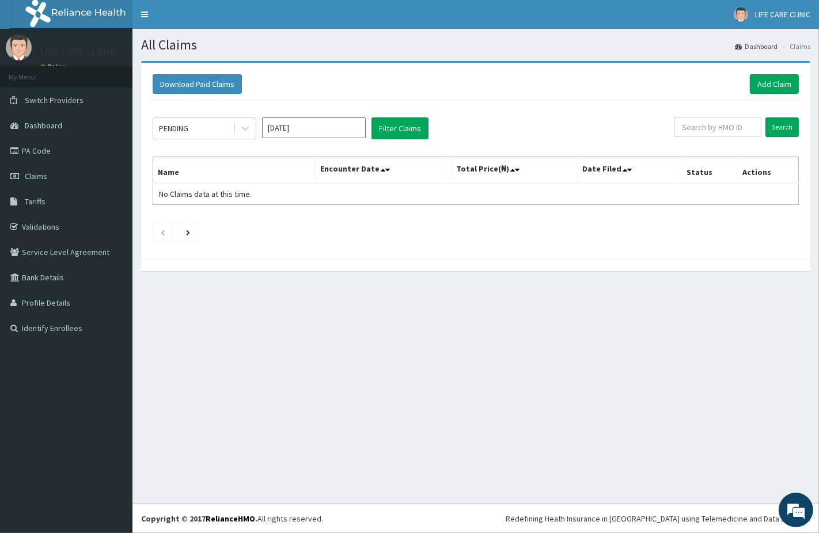
click at [331, 130] on input "[DATE]" at bounding box center [314, 127] width 104 height 21
click at [280, 223] on div "Jul" at bounding box center [279, 223] width 23 height 21
type input "Jul 2025"
click at [388, 127] on button "Filter Claims" at bounding box center [399, 128] width 57 height 22
click at [245, 128] on icon at bounding box center [246, 129] width 12 height 12
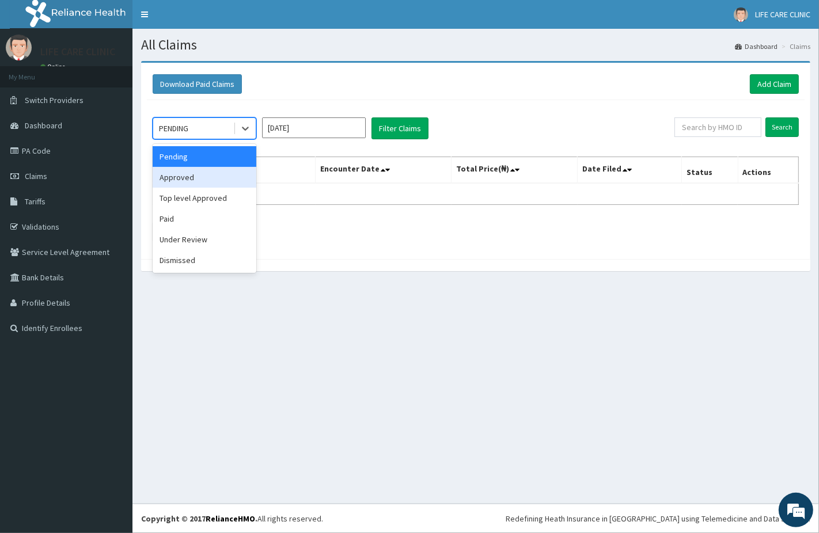
click at [194, 179] on div "Approved" at bounding box center [205, 177] width 104 height 21
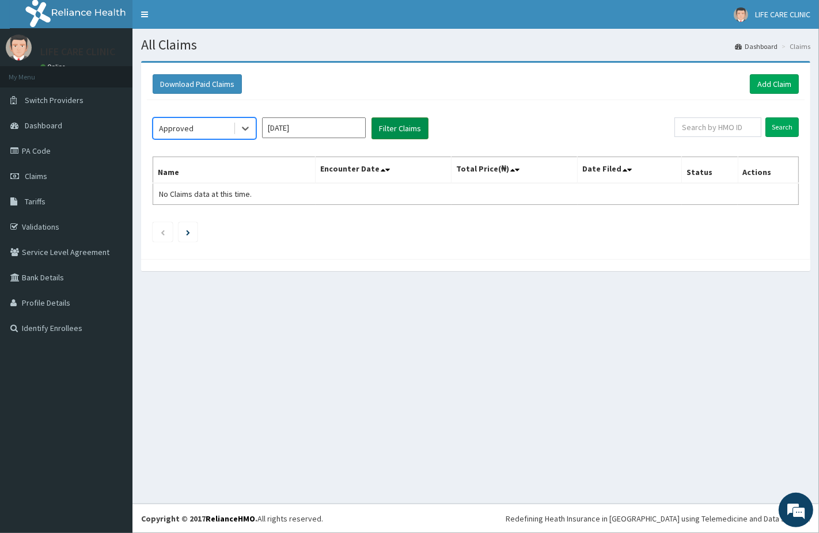
click at [402, 131] on button "Filter Claims" at bounding box center [399, 128] width 57 height 22
